Goal: Feedback & Contribution: Submit feedback/report problem

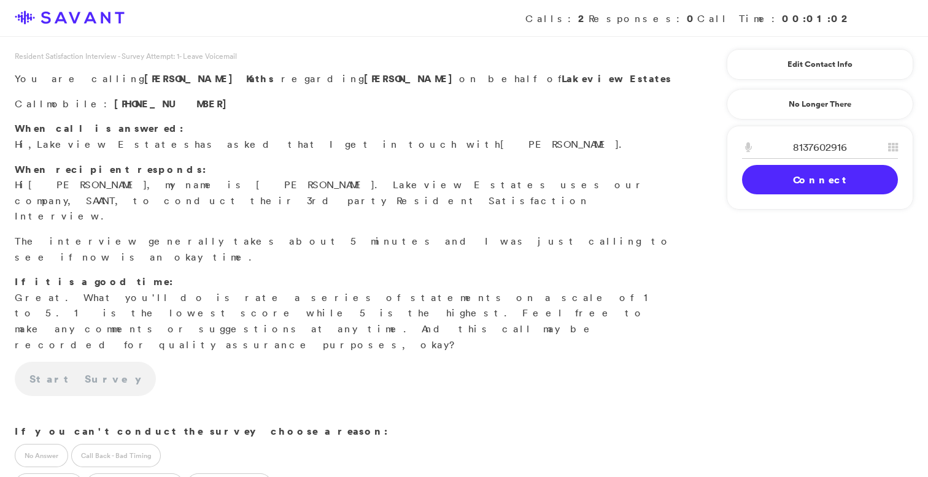
click at [819, 183] on link "Connect" at bounding box center [820, 179] width 156 height 29
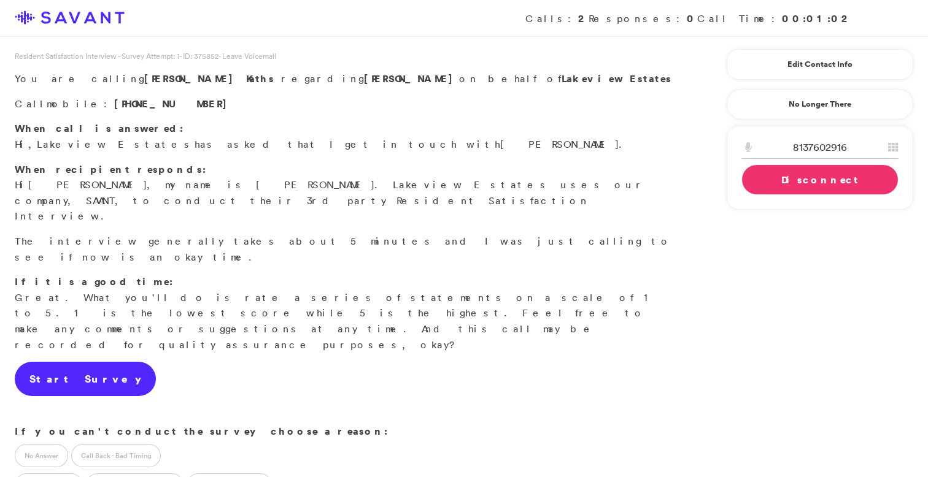
click at [85, 362] on link "Start Survey" at bounding box center [85, 379] width 141 height 34
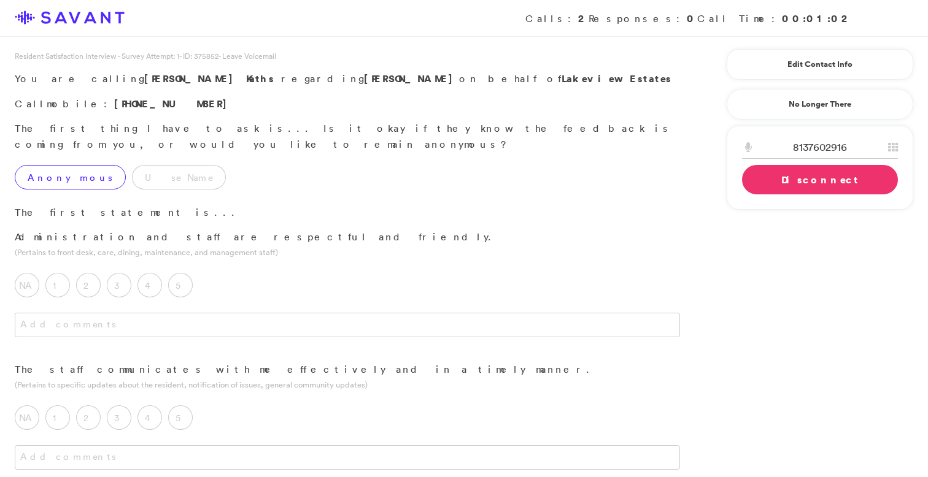
click at [52, 165] on label "Anonymous" at bounding box center [70, 177] width 111 height 25
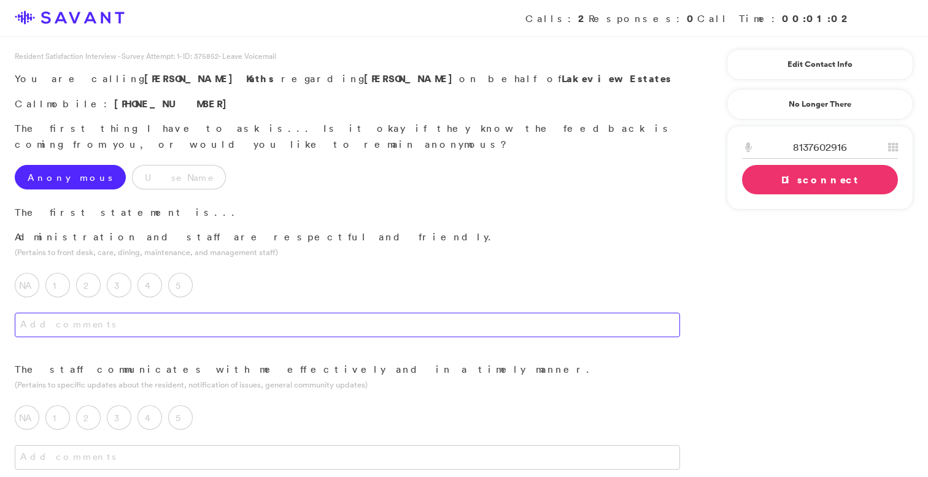
click at [195, 313] on textarea at bounding box center [347, 325] width 665 height 25
type textarea "I haven't had much interaction with them; they seem to be compassionate and car…"
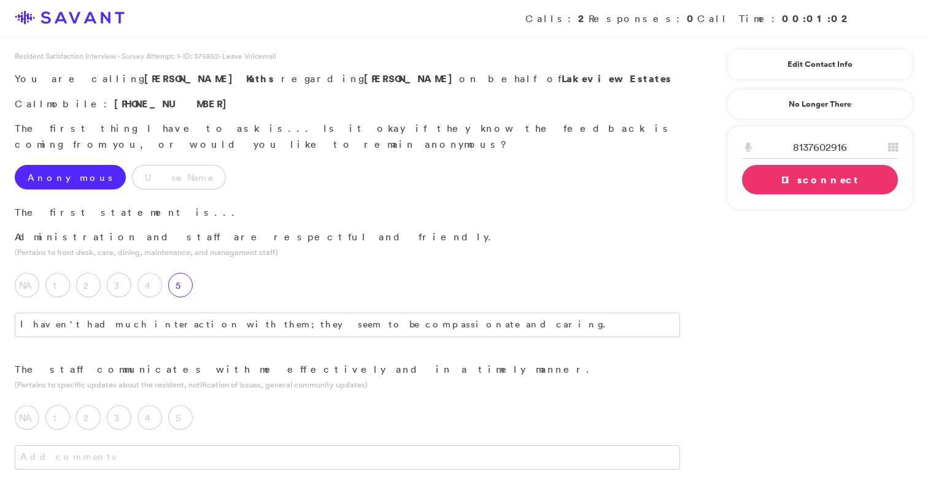
click at [182, 273] on label "5" at bounding box center [180, 285] width 25 height 25
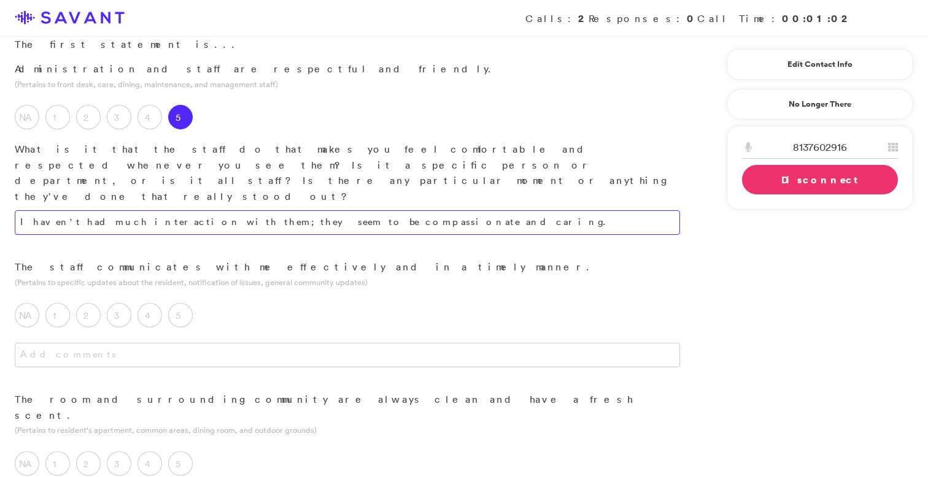
scroll to position [169, 0]
click at [153, 302] on label "4" at bounding box center [149, 314] width 25 height 25
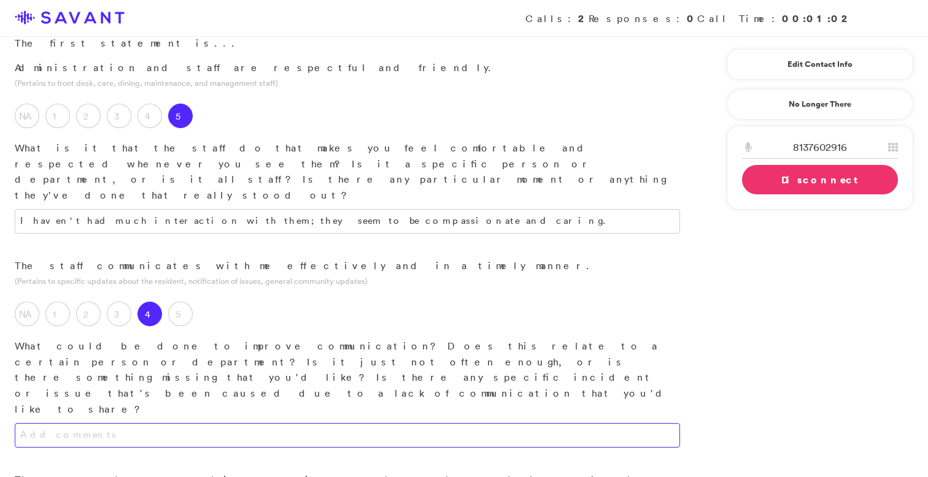
click at [178, 423] on textarea at bounding box center [347, 435] width 665 height 25
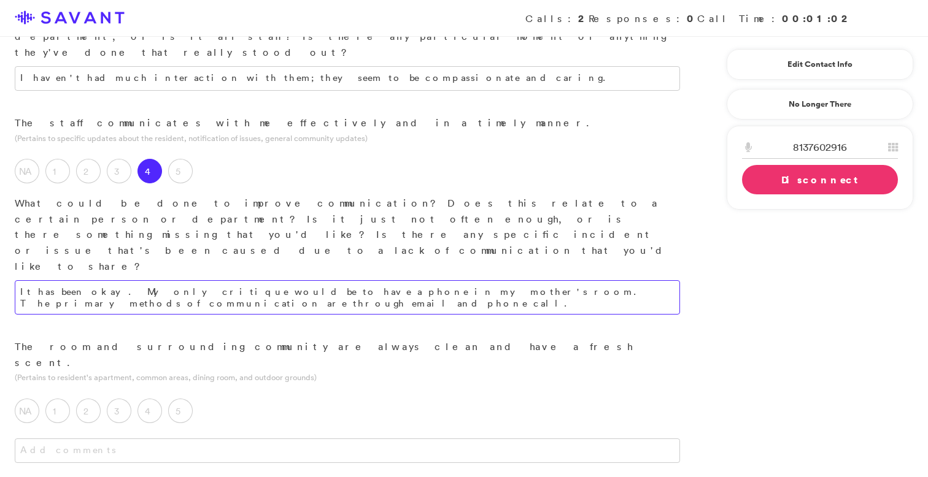
scroll to position [314, 0]
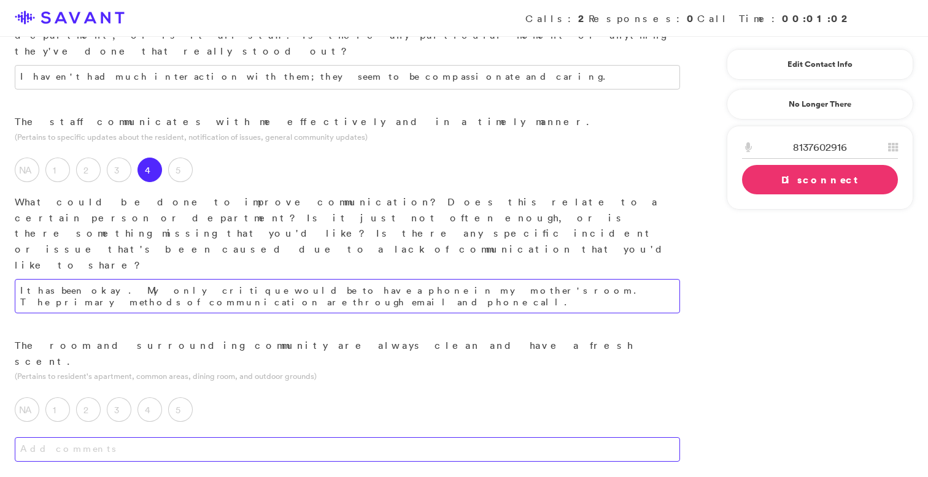
type textarea "It has been okay. My only critique would be to have a phone in my mother's room…"
click at [305, 438] on textarea at bounding box center [347, 450] width 665 height 25
click at [128, 438] on textarea at bounding box center [347, 450] width 665 height 25
type textarea "I have not been to the facility."
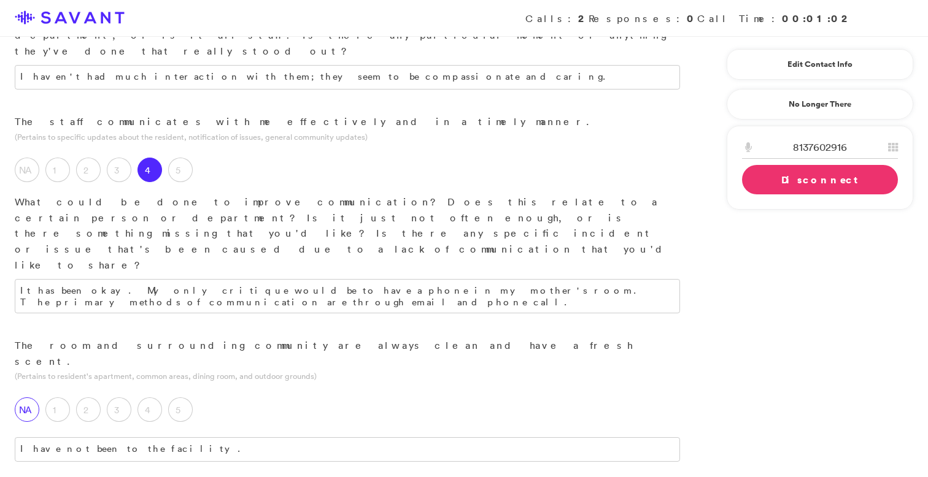
click at [42, 398] on div "NA" at bounding box center [30, 413] width 31 height 31
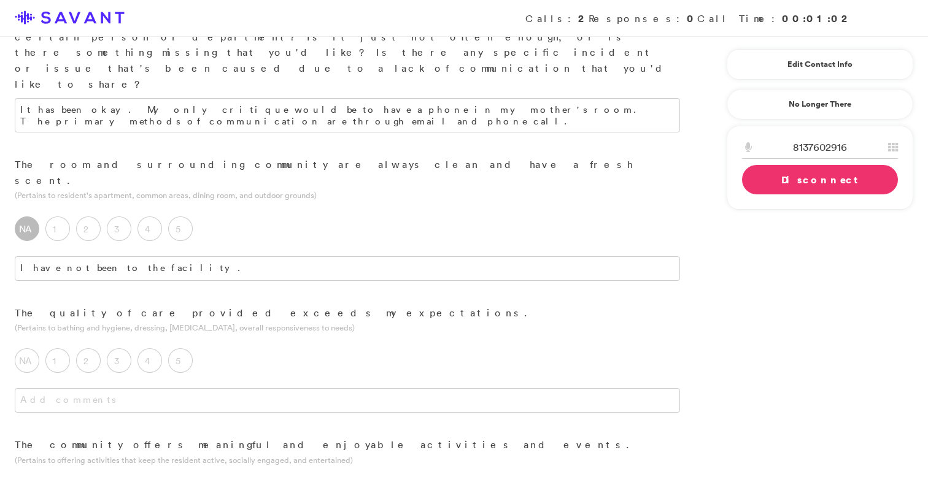
scroll to position [498, 0]
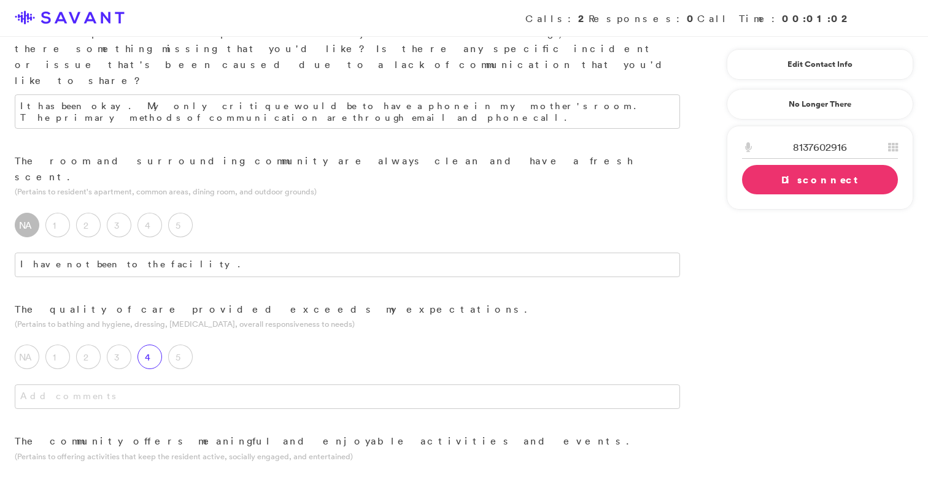
click at [155, 345] on label "4" at bounding box center [149, 357] width 25 height 25
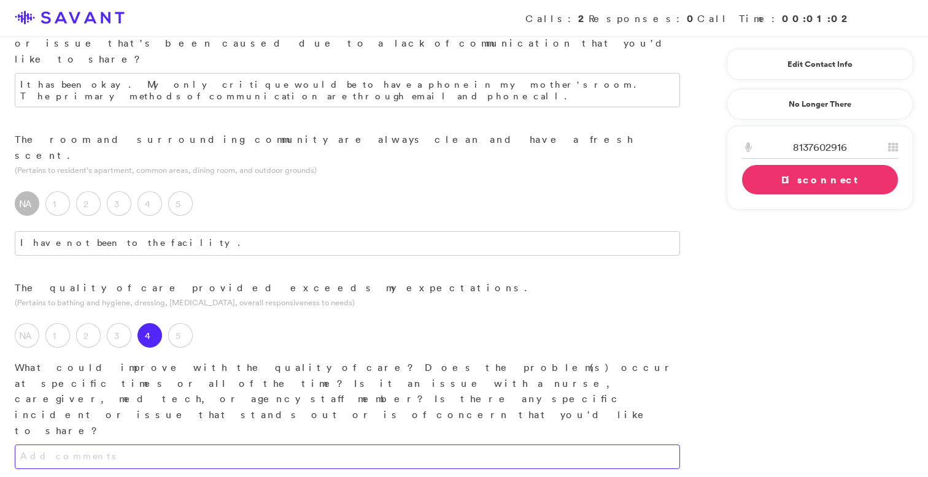
scroll to position [525, 0]
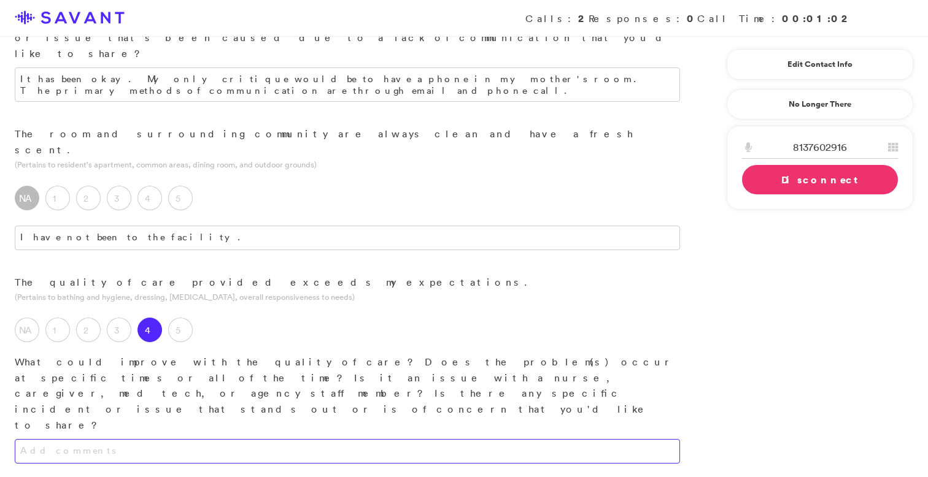
click at [156, 439] on textarea at bounding box center [347, 451] width 665 height 25
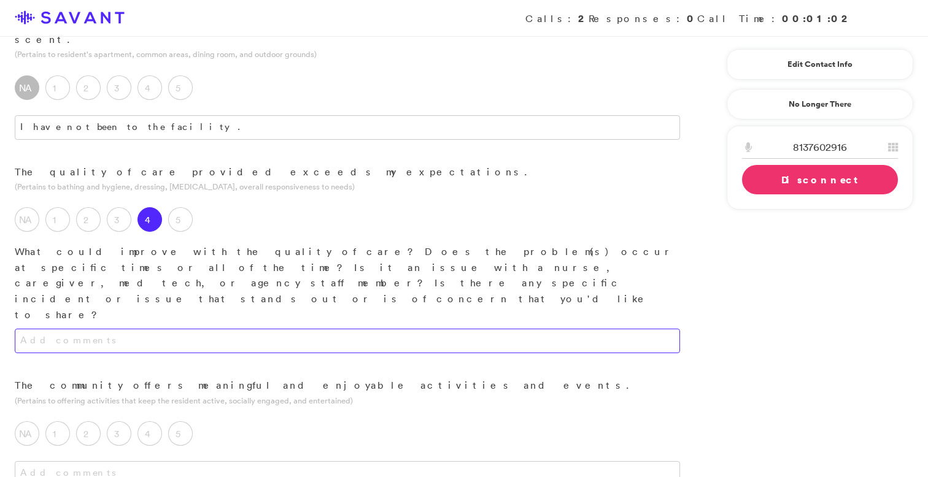
scroll to position [636, 0]
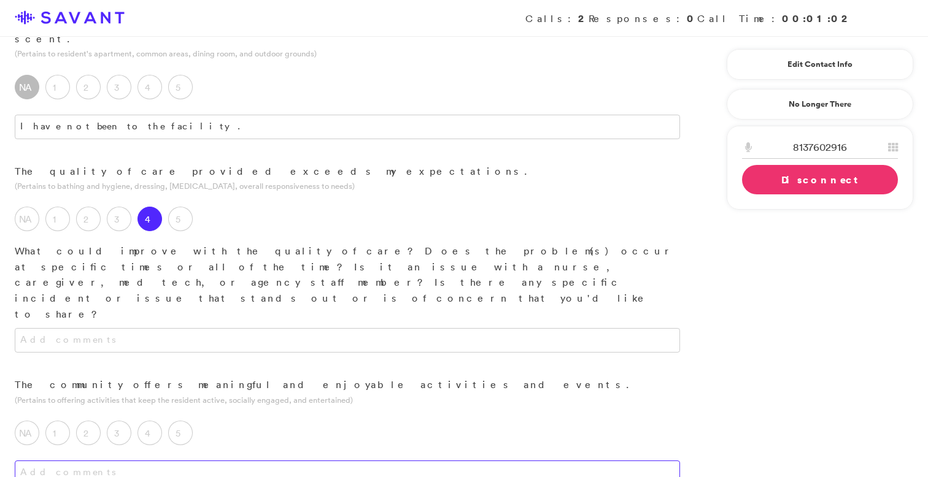
click at [183, 461] on textarea at bounding box center [347, 473] width 665 height 25
type textarea "I don't receive emails or updates about the community events."
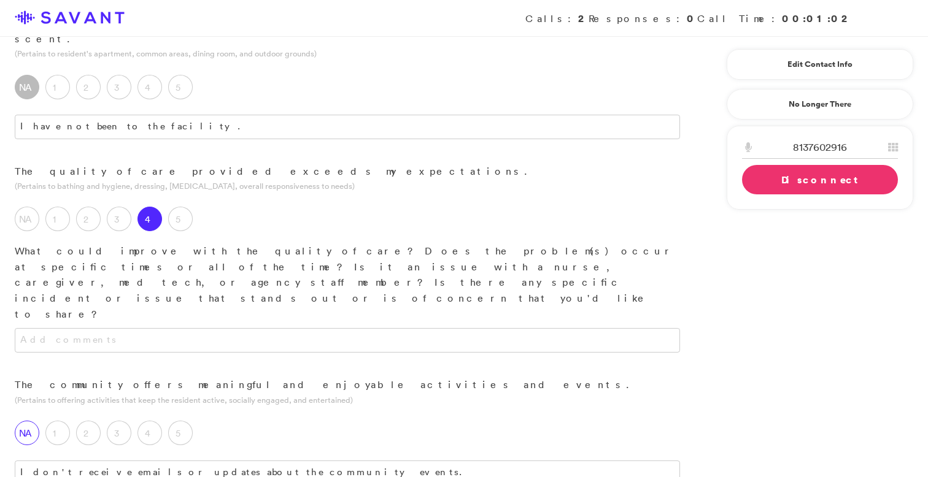
click at [27, 421] on label "NA" at bounding box center [27, 433] width 25 height 25
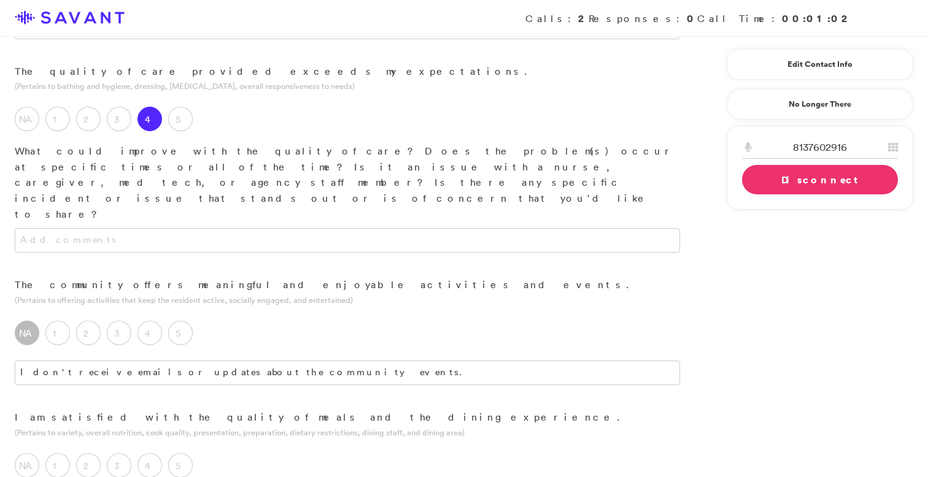
scroll to position [737, 0]
click at [155, 453] on label "4" at bounding box center [149, 465] width 25 height 25
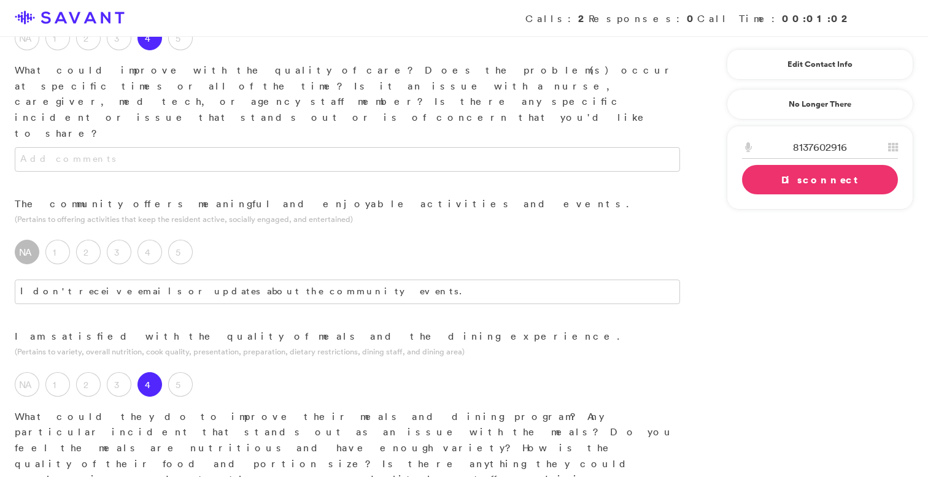
scroll to position [821, 0]
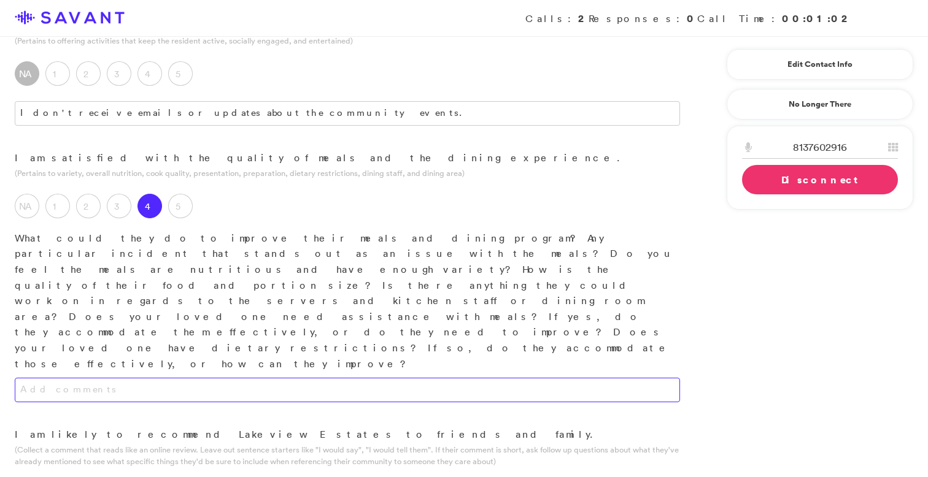
scroll to position [1009, 0]
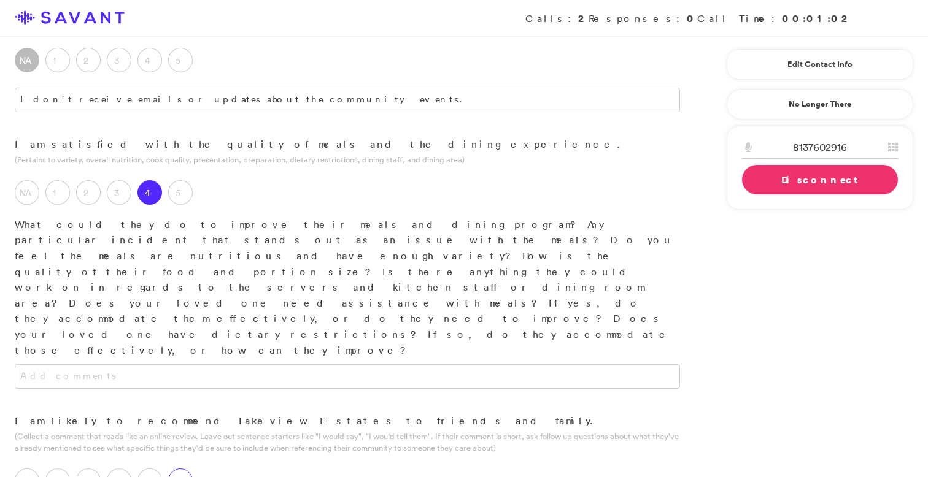
click at [182, 469] on label "5" at bounding box center [180, 481] width 25 height 25
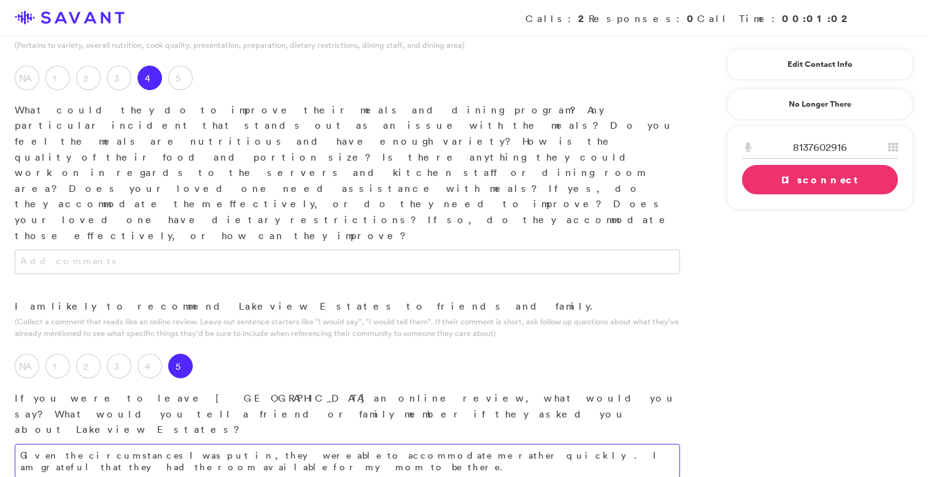
scroll to position [1130, 0]
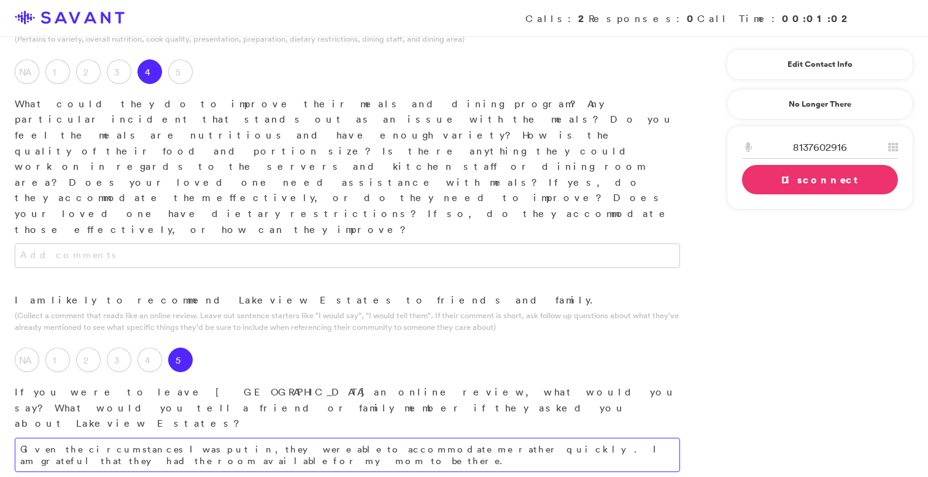
type textarea "Given the circumstances I was put in, they were able to accommodate me rather q…"
type textarea "The sense of community seems strong there."
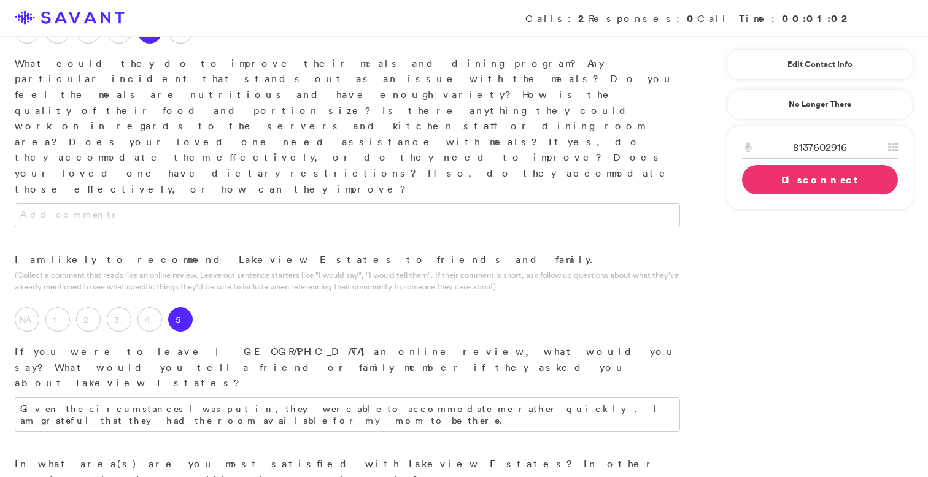
scroll to position [1178, 0]
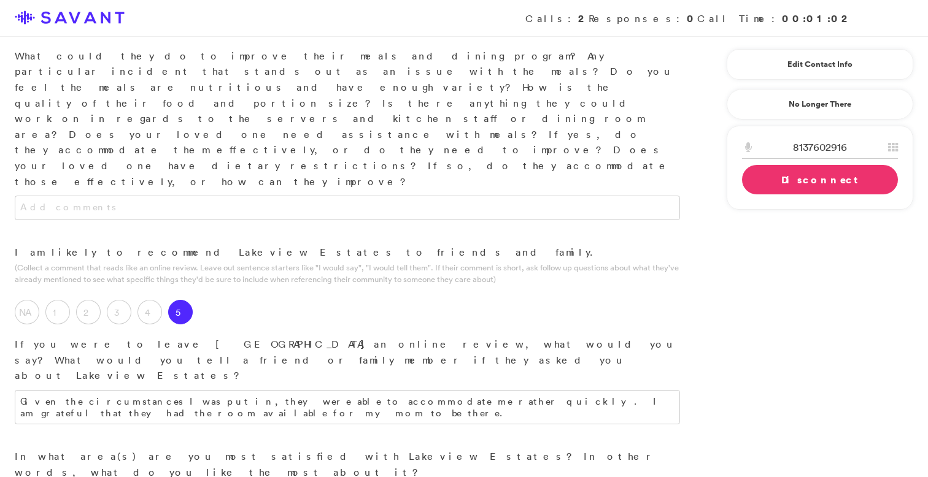
type textarea "Having a phone in my mom's room."
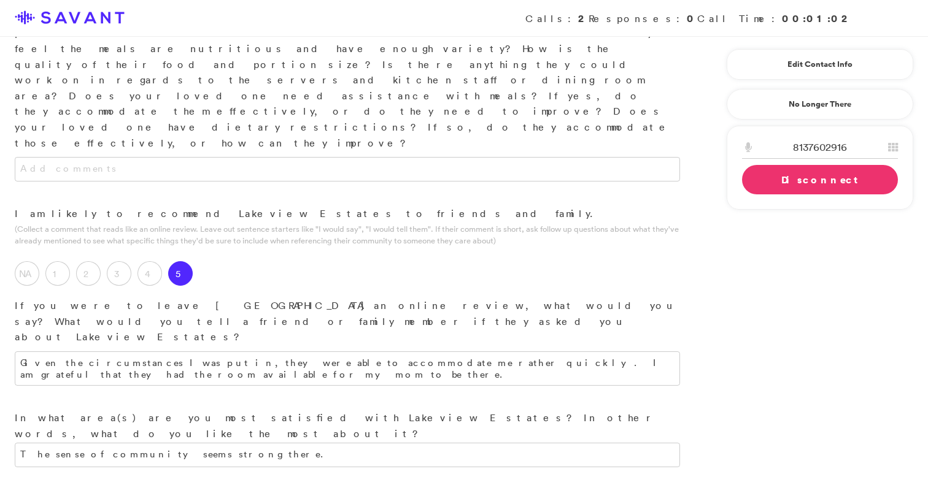
scroll to position [1408, 0]
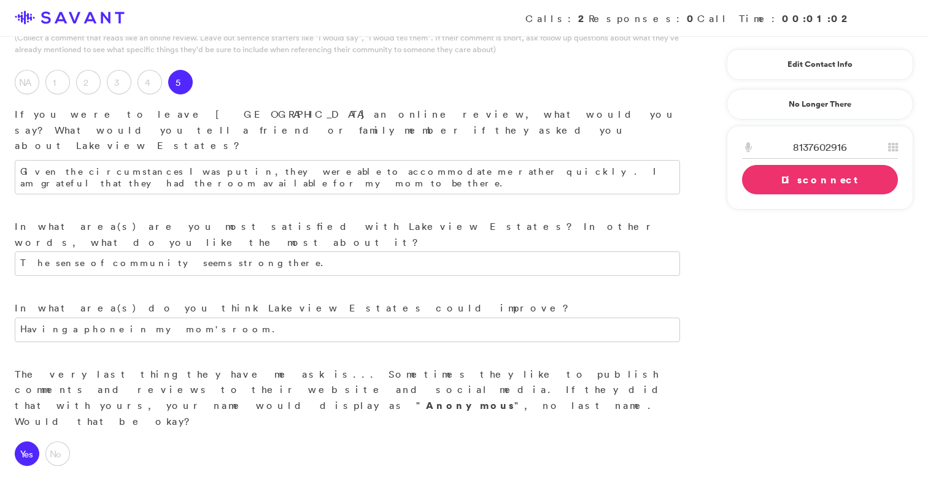
click at [770, 182] on link "Disconnect" at bounding box center [820, 179] width 156 height 29
